Goal: Find specific page/section: Find specific page/section

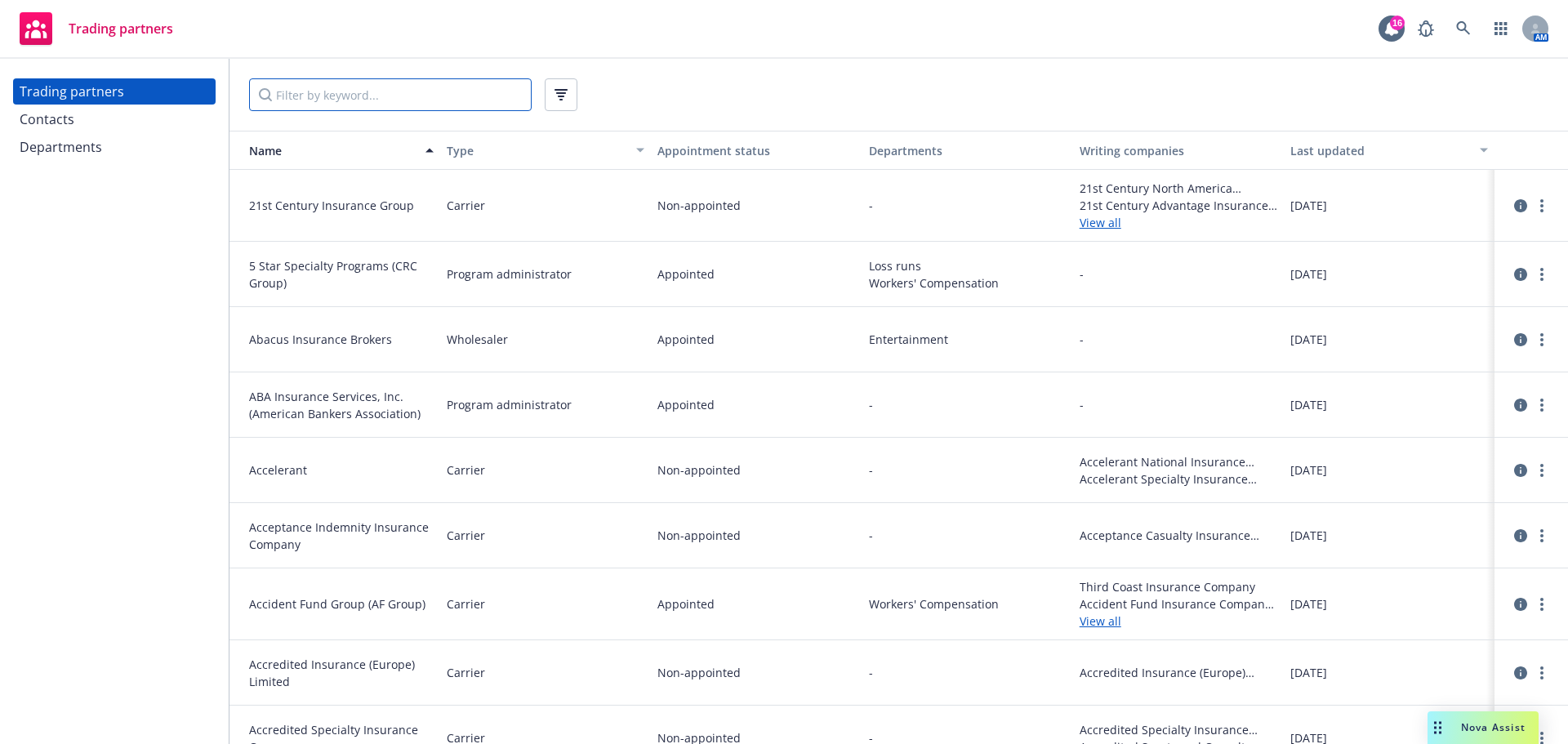
click at [359, 90] on input "Filter by keyword..." at bounding box center [390, 95] width 282 height 33
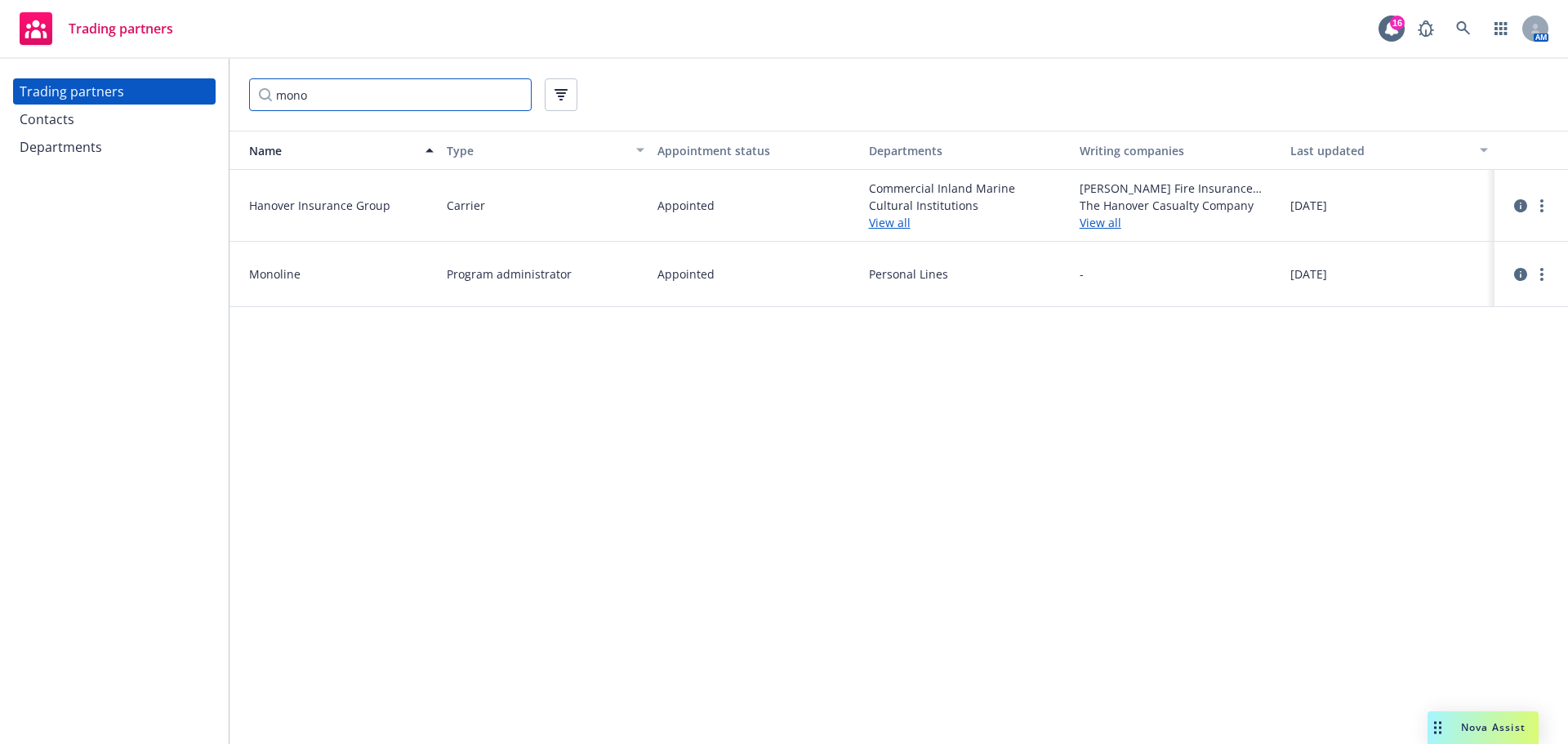
type input "mono"
click at [344, 270] on span "Monoline" at bounding box center [342, 275] width 184 height 17
click at [282, 275] on span "Monoline" at bounding box center [342, 275] width 184 height 17
click at [1399, 286] on div "[DATE]" at bounding box center [1388, 274] width 211 height 65
click at [1310, 279] on span "[DATE]" at bounding box center [1309, 275] width 37 height 17
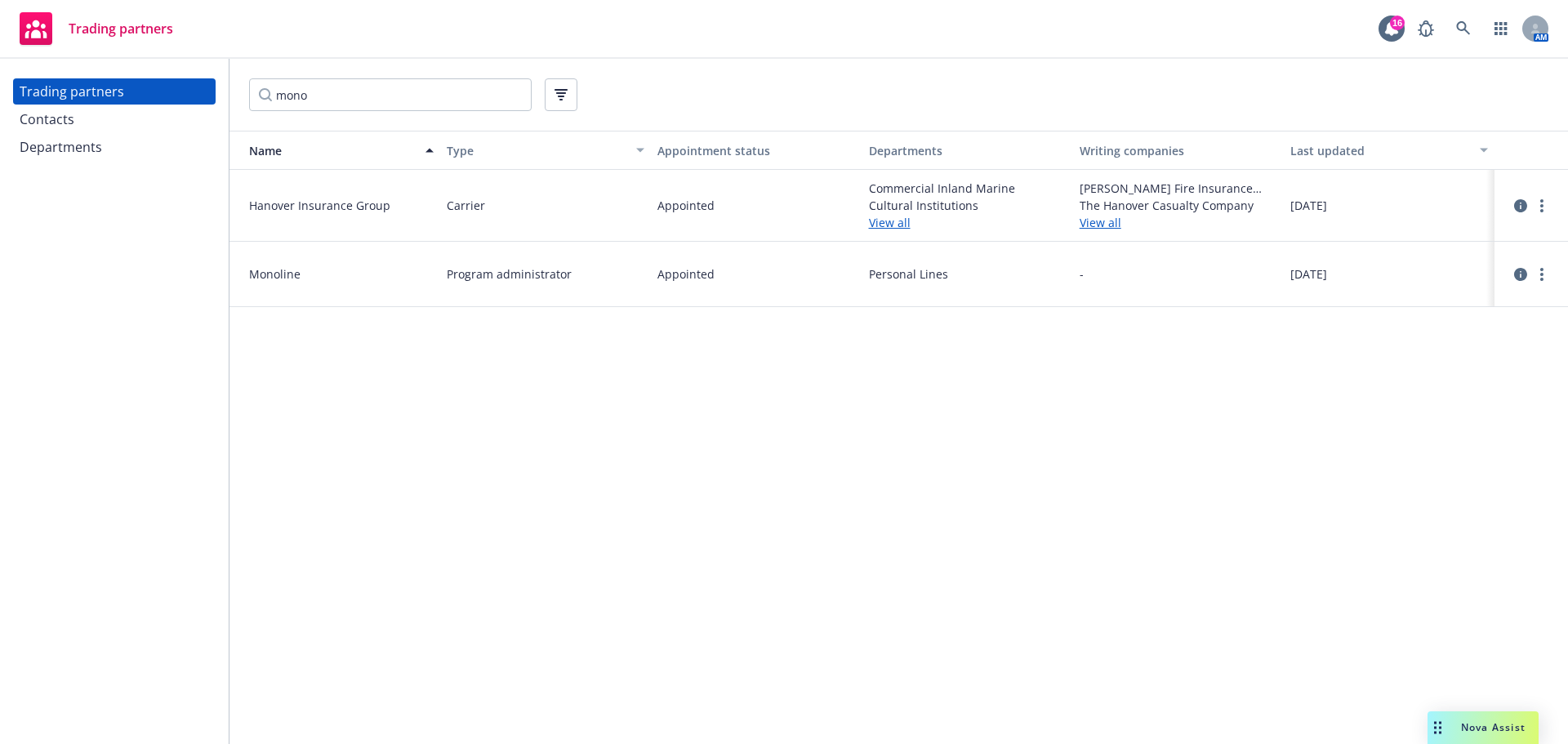
click at [1509, 274] on div at bounding box center [1531, 275] width 60 height 39
click at [1521, 275] on icon "circleInformation" at bounding box center [1519, 274] width 13 height 13
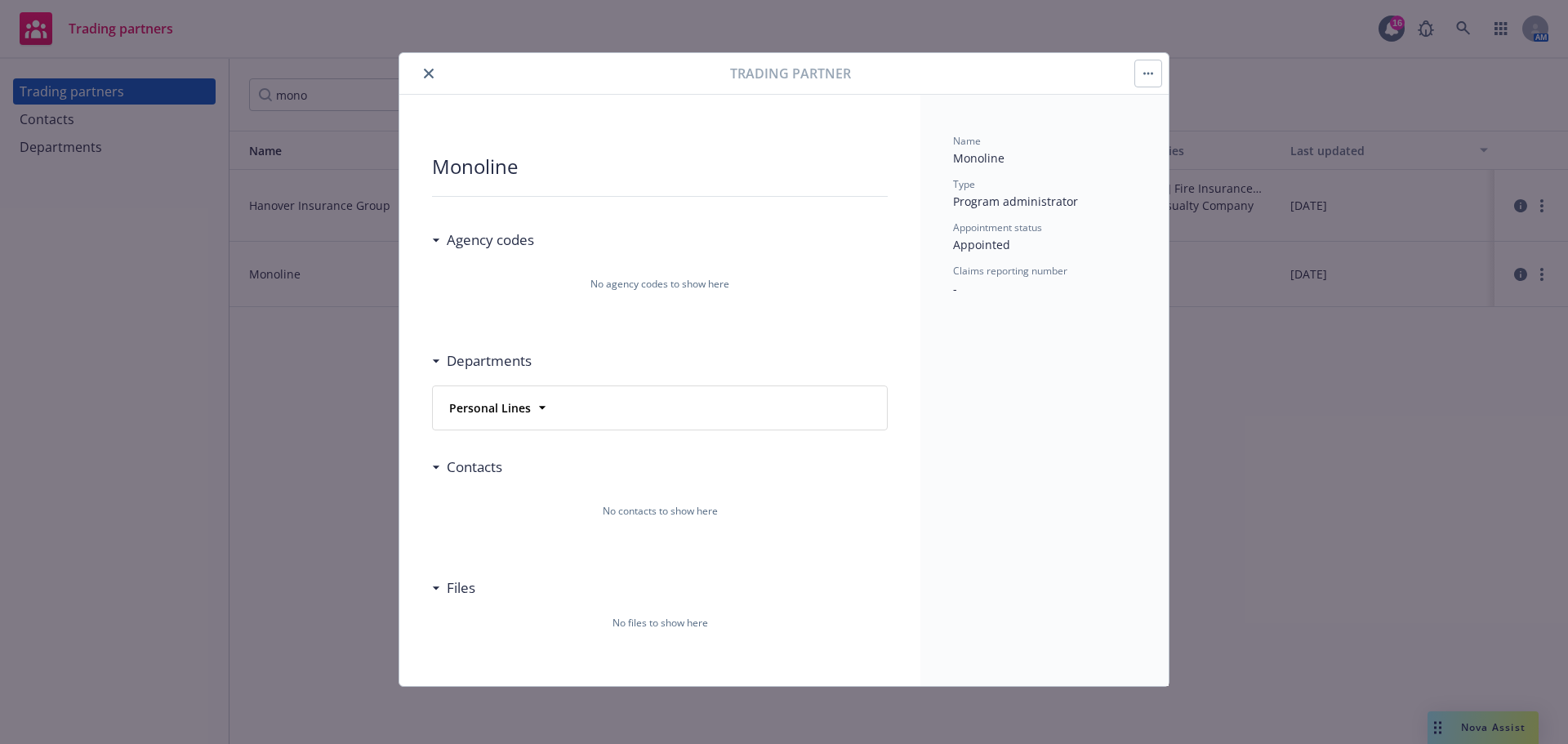
click at [531, 397] on div "Personal Lines" at bounding box center [488, 407] width 91 height 23
click at [536, 404] on icon at bounding box center [541, 407] width 16 height 16
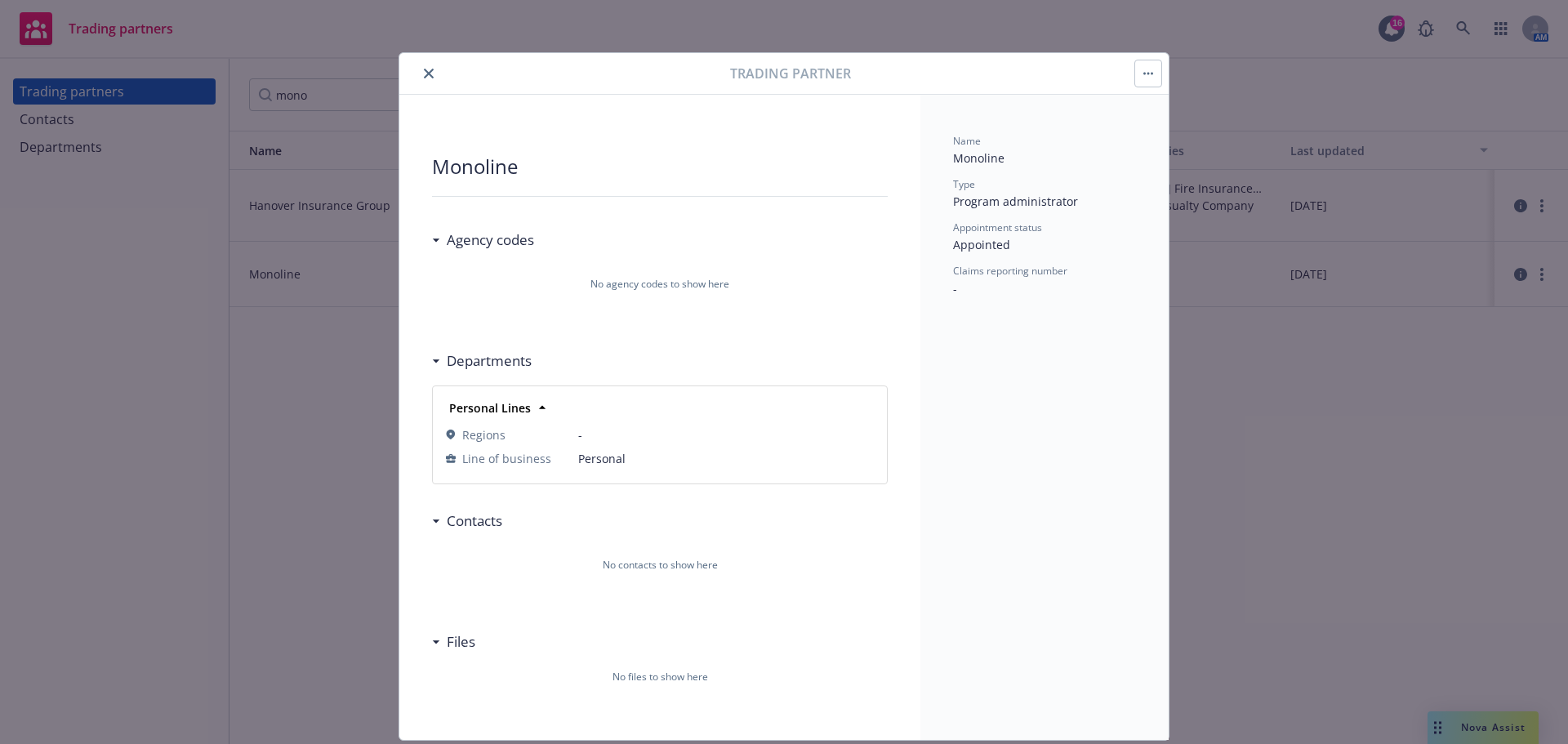
click at [424, 68] on button "close" at bounding box center [429, 74] width 19 height 19
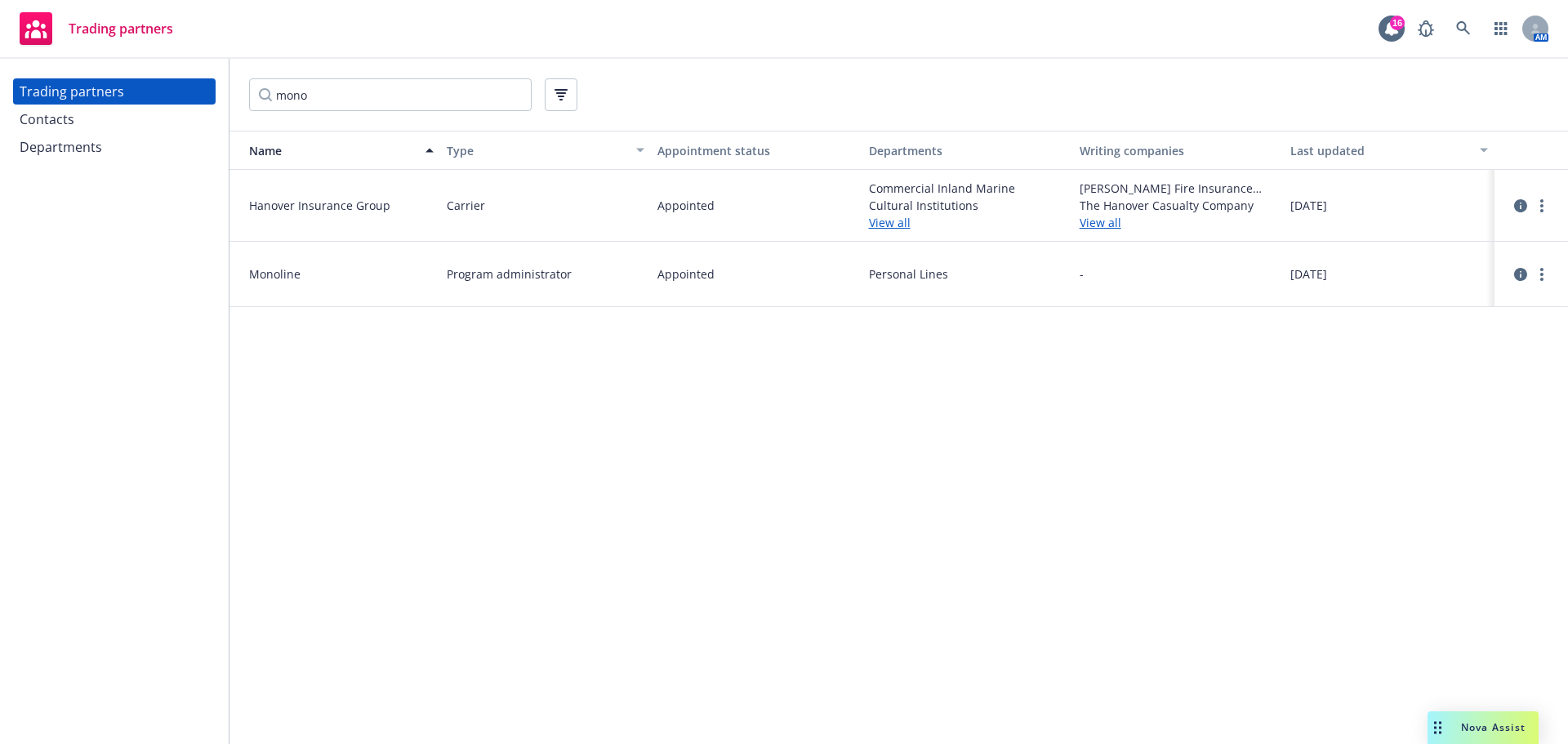
click at [420, 263] on div "Monoline" at bounding box center [334, 274] width 211 height 65
click at [481, 281] on span "Program administrator" at bounding box center [508, 275] width 125 height 17
click at [874, 278] on span "Personal Lines" at bounding box center [967, 275] width 198 height 17
drag, startPoint x: 353, startPoint y: 93, endPoint x: 219, endPoint y: 80, distance: 134.6
click at [217, 83] on div "Trading partners Contacts Departments mono Name Type Appointment status Departm…" at bounding box center [784, 402] width 1568 height 685
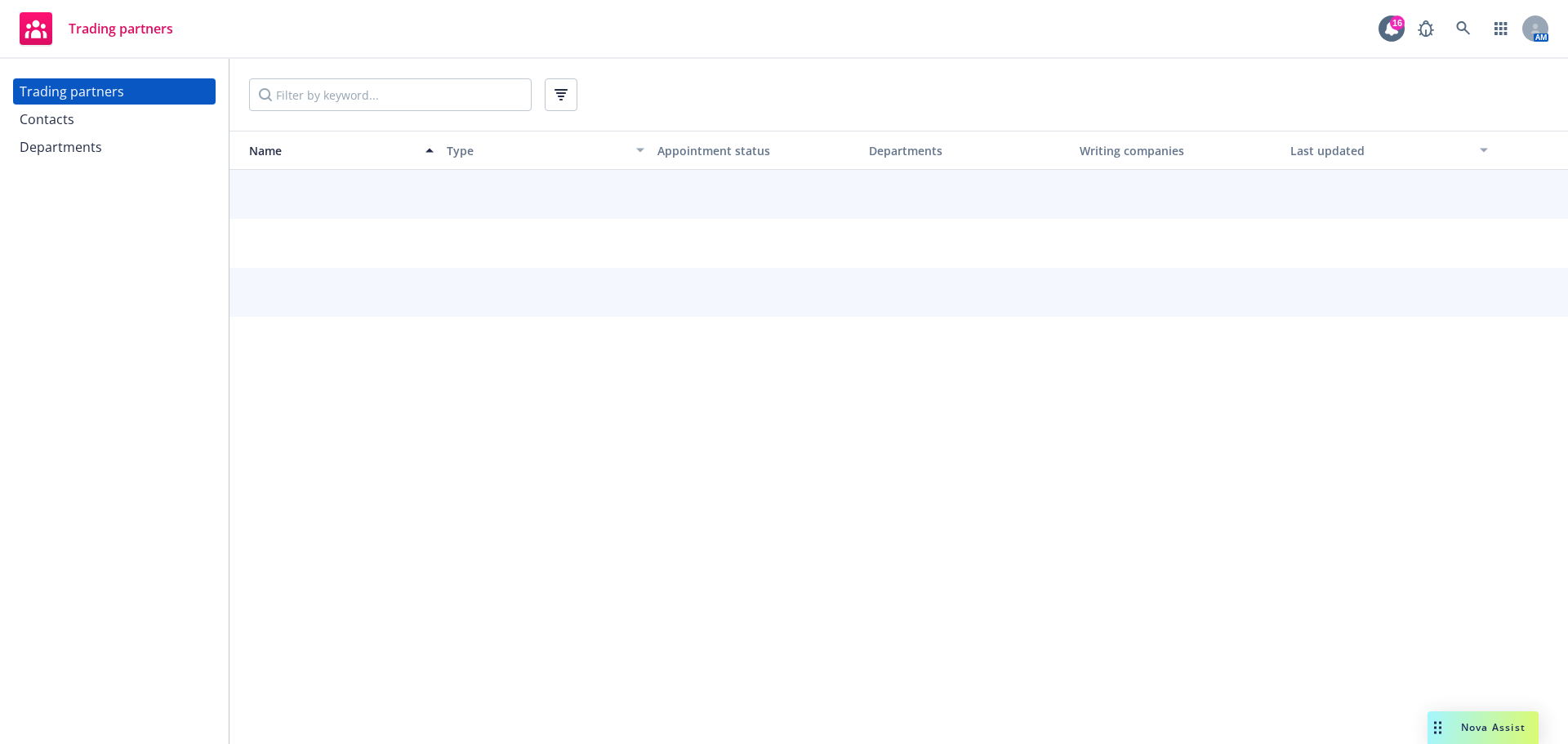
click at [151, 249] on div "Trading partners Contacts Departments" at bounding box center [114, 402] width 229 height 685
click at [88, 153] on div "Departments" at bounding box center [60, 146] width 82 height 26
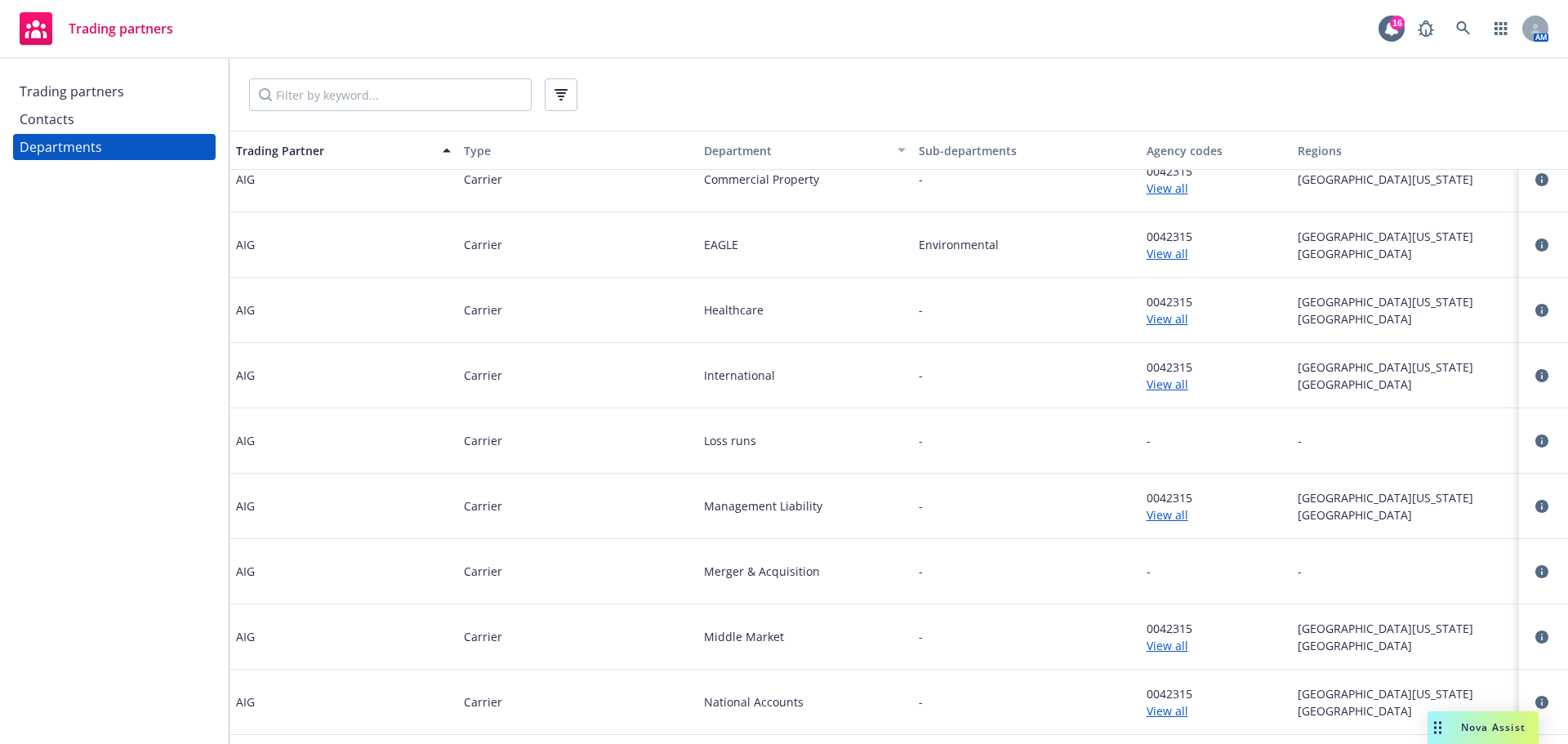
scroll to position [653, 0]
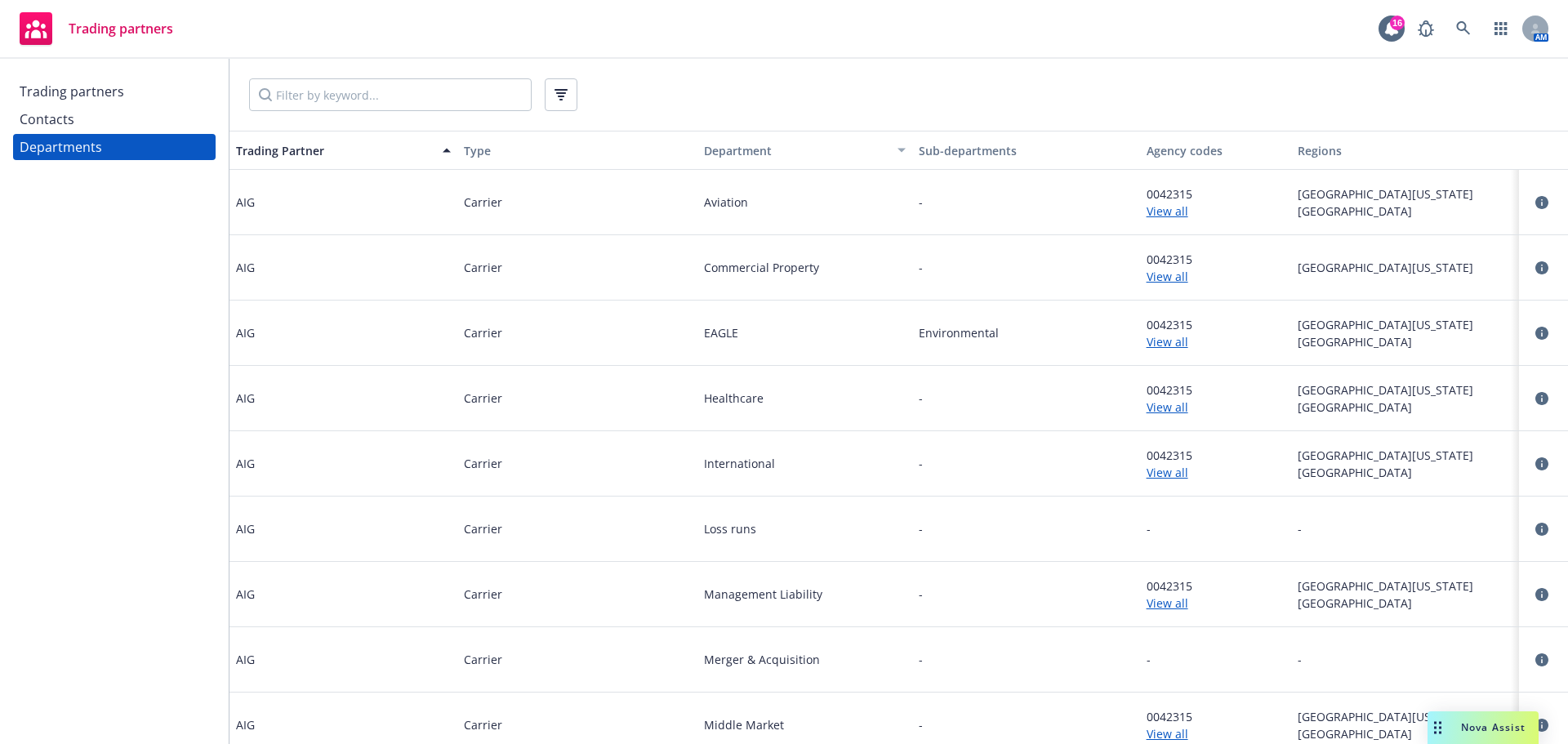
click at [100, 84] on div "Trading partners" at bounding box center [72, 91] width 105 height 26
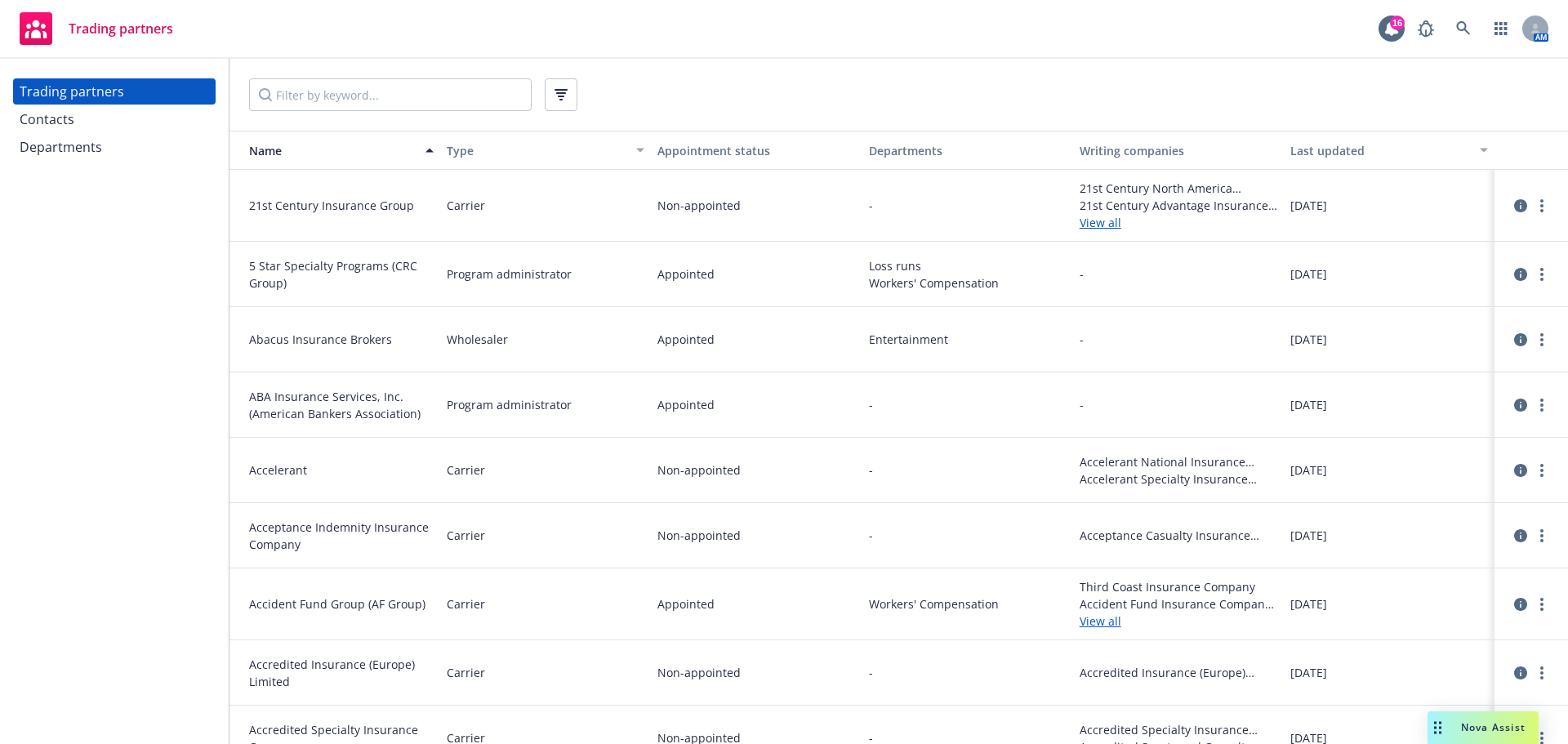
click at [85, 98] on div "Trading partners" at bounding box center [72, 91] width 105 height 26
